Goal: Task Accomplishment & Management: Manage account settings

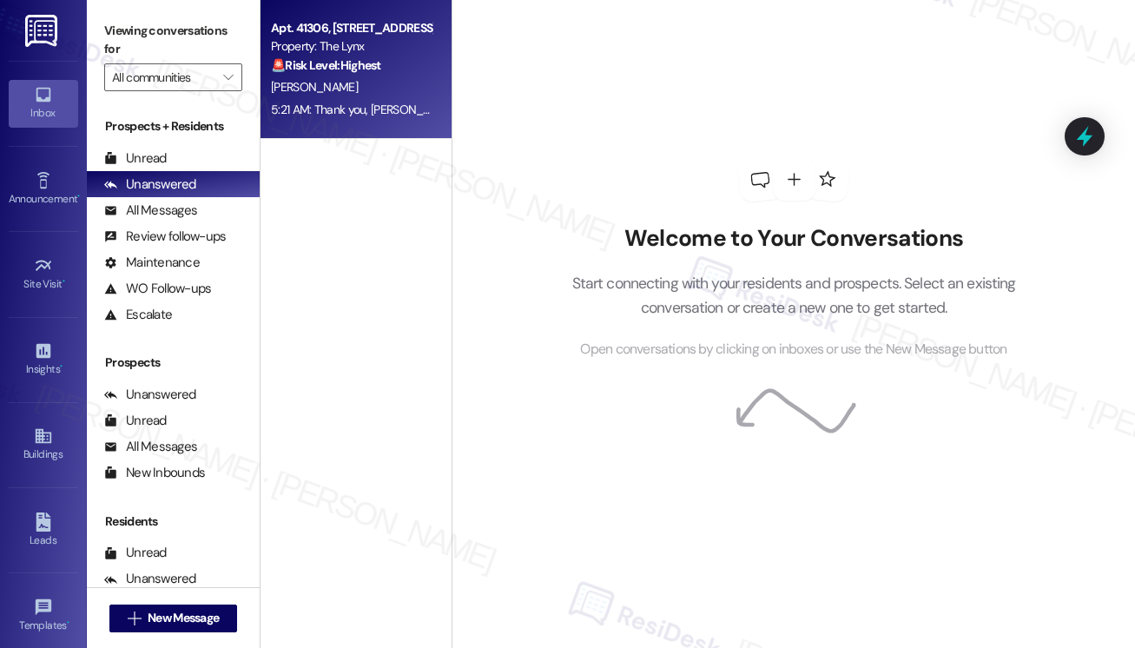
click at [405, 96] on div "[PERSON_NAME]" at bounding box center [351, 87] width 164 height 22
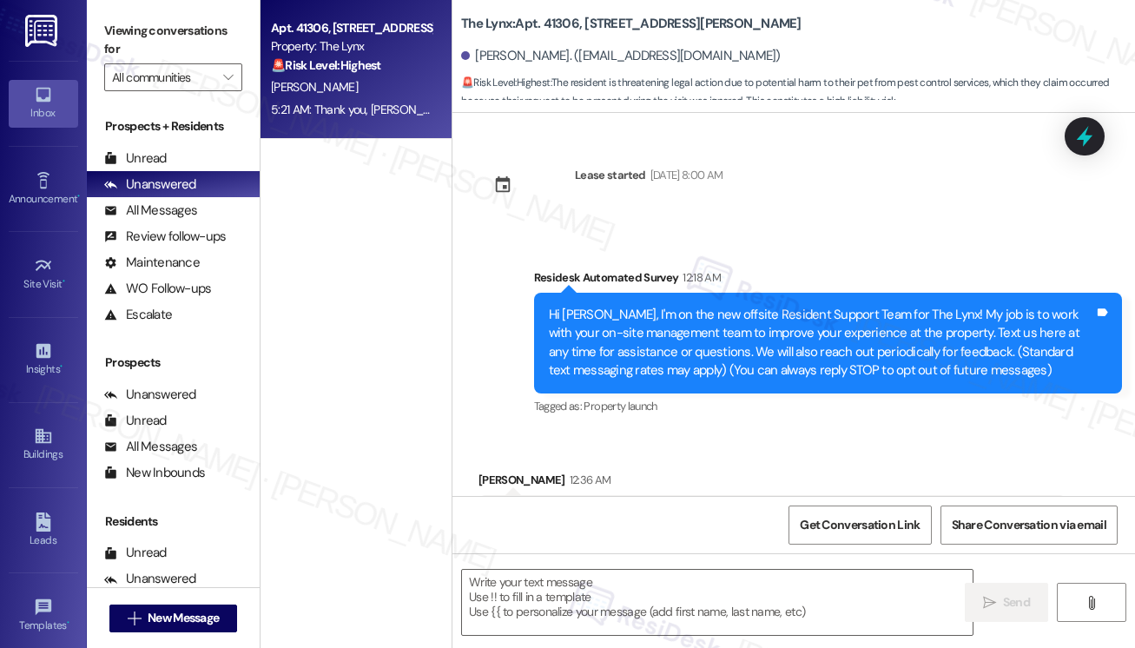
scroll to position [4068, 0]
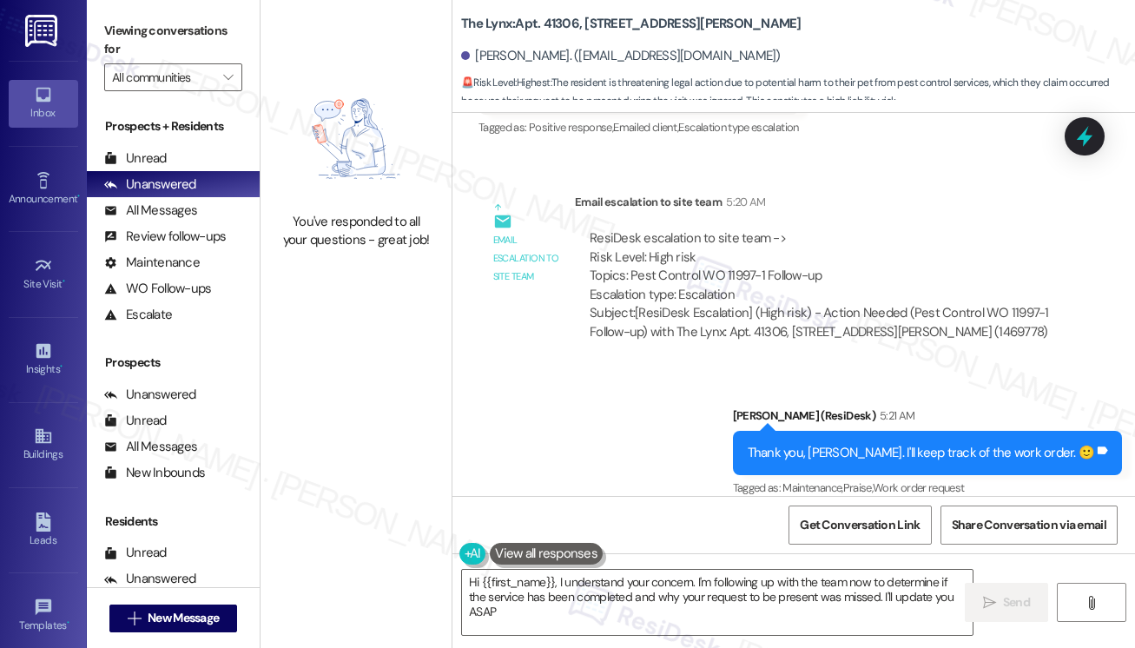
type textarea "Hi {{first_name}}, I understand your concern. I'm following up with the team no…"
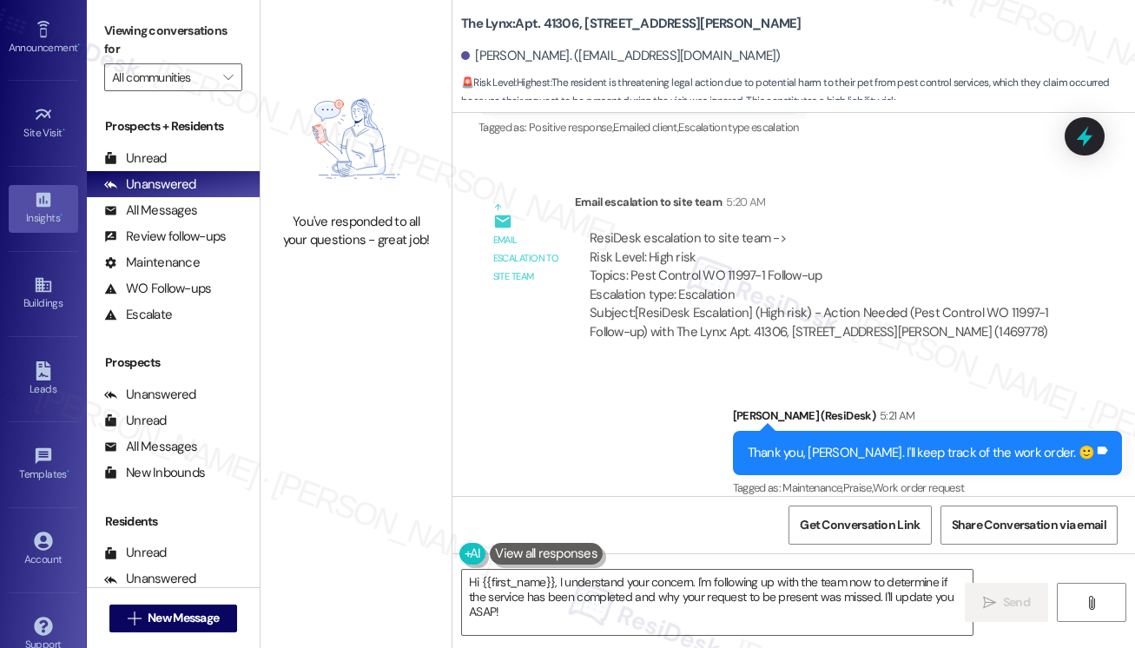
scroll to position [181, 0]
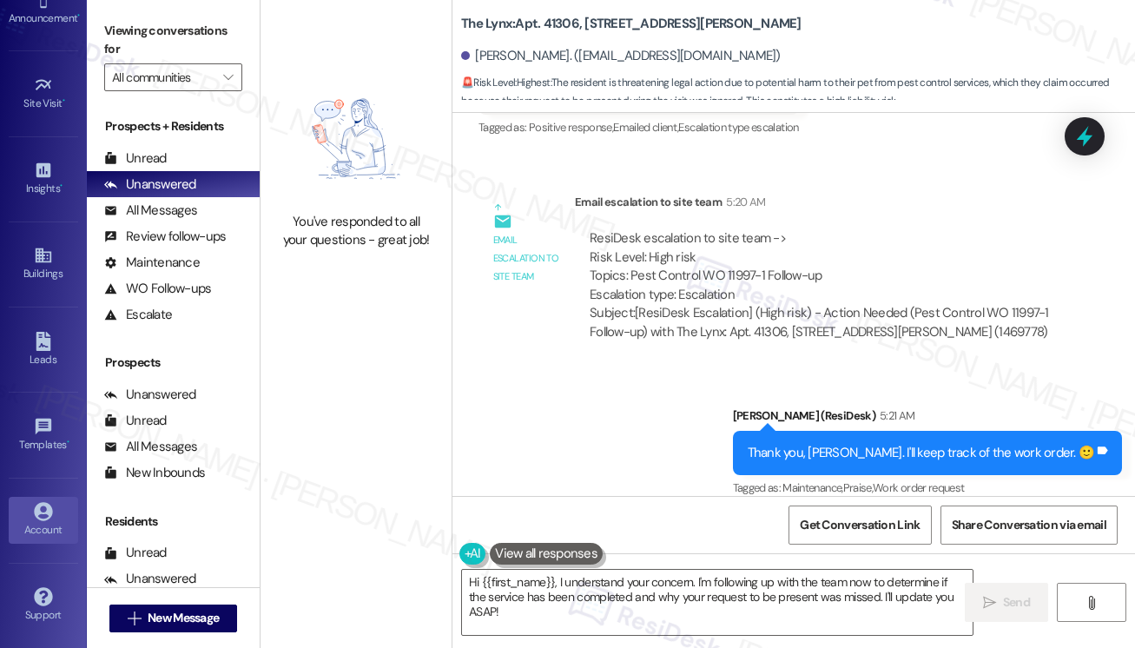
click at [43, 527] on div "Account" at bounding box center [43, 529] width 87 height 17
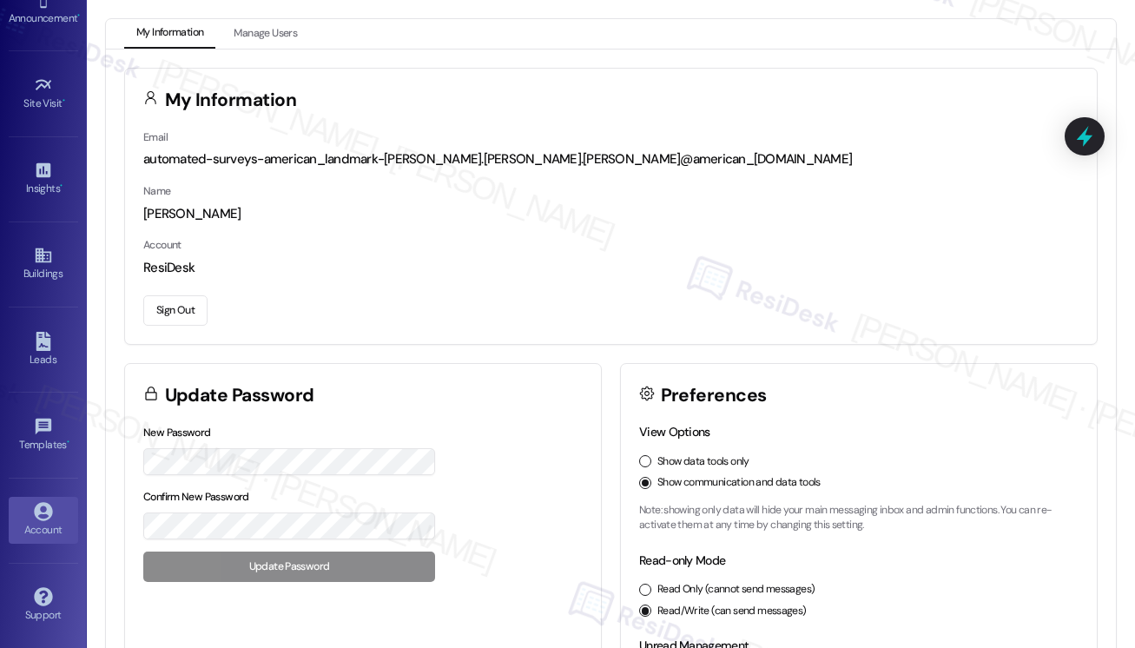
click at [194, 316] on button "Sign Out" at bounding box center [175, 310] width 64 height 30
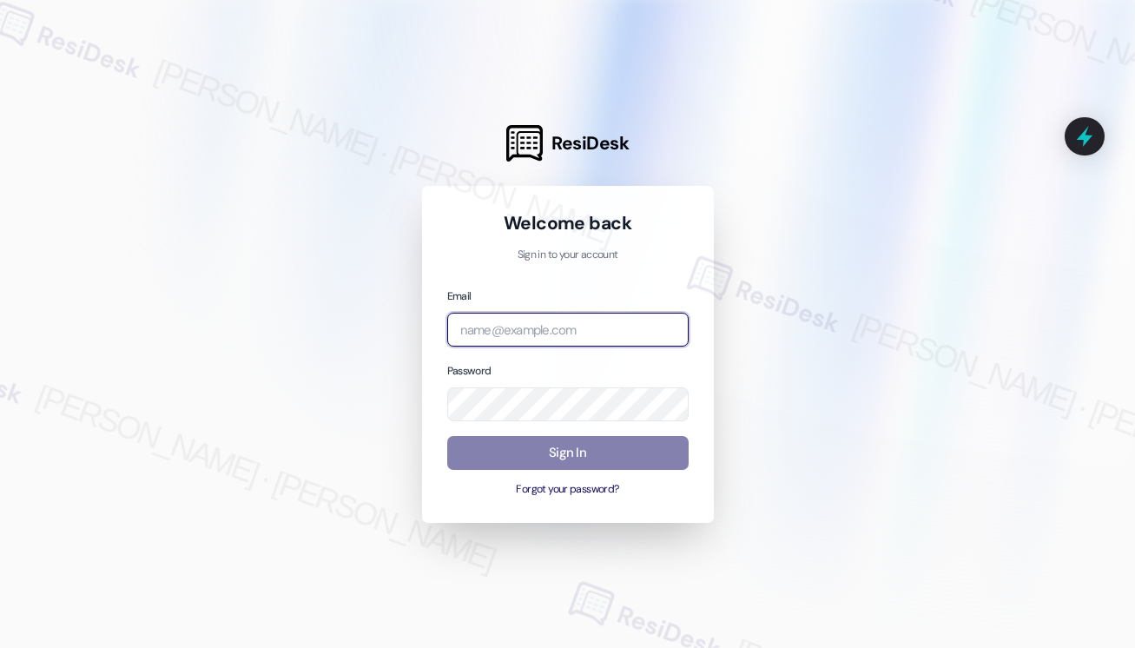
click at [516, 326] on input "email" at bounding box center [568, 330] width 242 height 34
type input "automated-surveys-asset_living-[PERSON_NAME].[PERSON_NAME].[PERSON_NAME]@asset_…"
